Goal: Check status: Check status

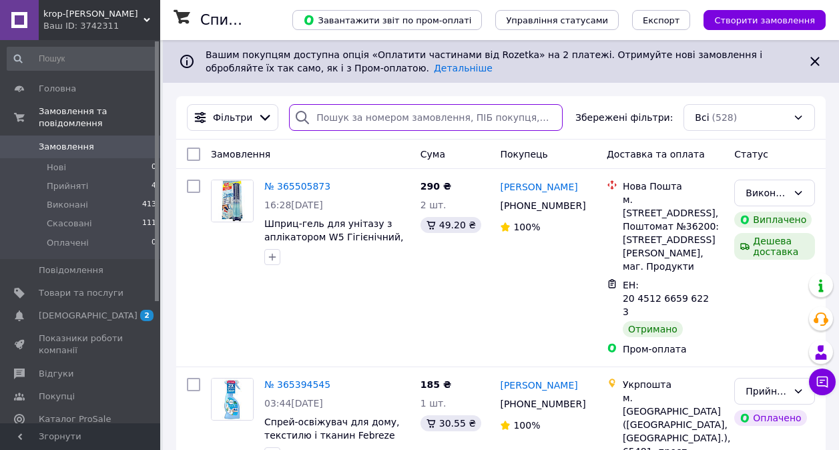
click at [340, 114] on input "search" at bounding box center [425, 117] width 273 height 27
paste input "364813136"
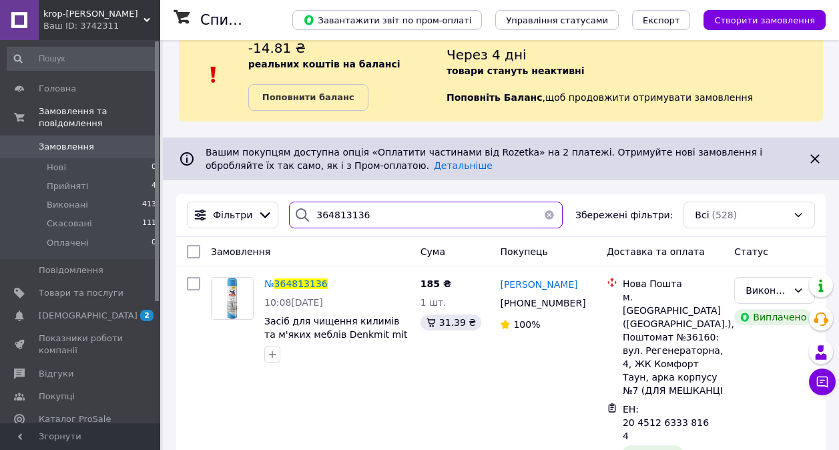
scroll to position [43, 0]
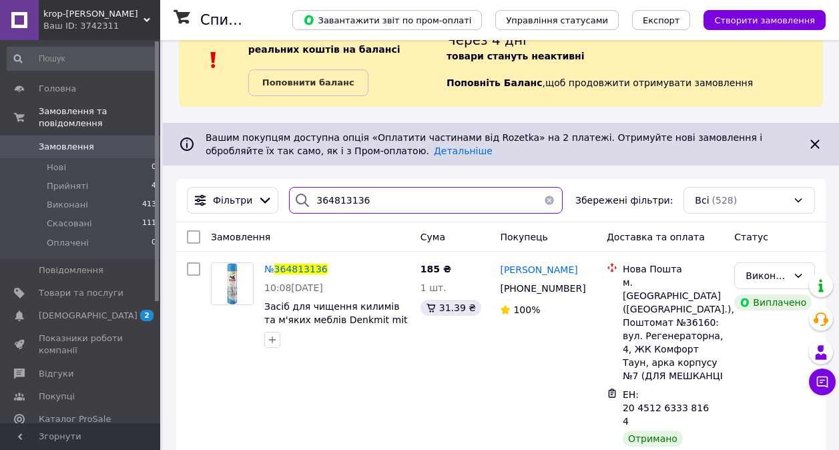
click at [372, 202] on input "364813136" at bounding box center [425, 200] width 273 height 27
paste input "5256260"
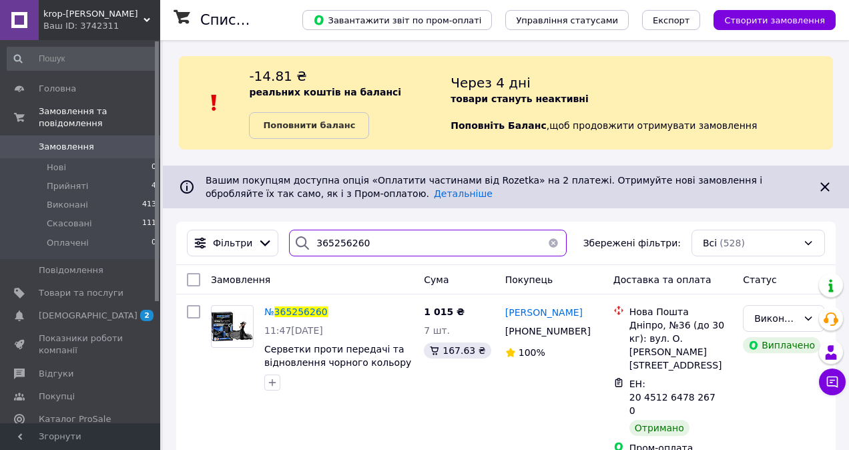
click at [363, 236] on input "365256260" at bounding box center [428, 243] width 278 height 27
paste input "394545"
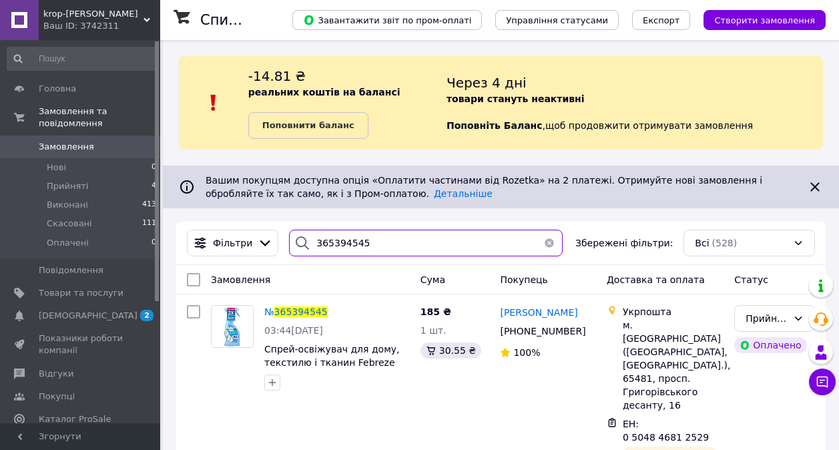
click at [371, 239] on input "365394545" at bounding box center [425, 243] width 273 height 27
paste input "505873"
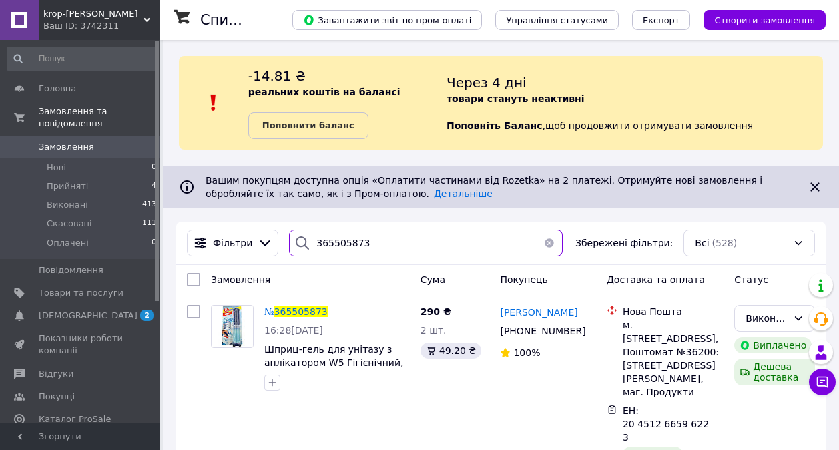
type input "365505873"
click at [76, 141] on span "Замовлення" at bounding box center [66, 147] width 55 height 12
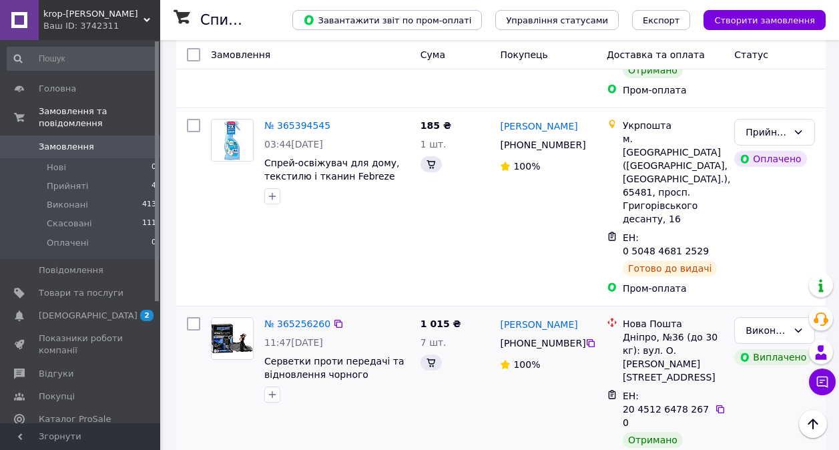
scroll to position [467, 0]
